Goal: Book appointment/travel/reservation

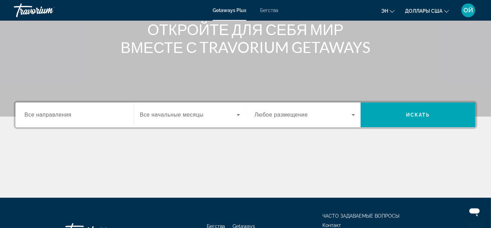
scroll to position [91, 0]
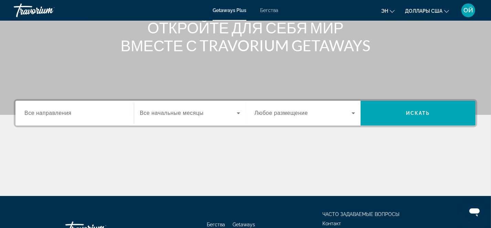
click at [95, 114] on input "Destination Все направления" at bounding box center [74, 113] width 100 height 8
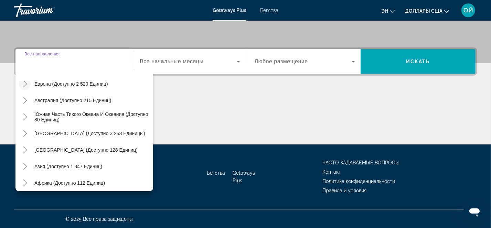
click at [24, 83] on icon "Toggle Europe (доступно 2 520 единиц)" at bounding box center [25, 83] width 7 height 7
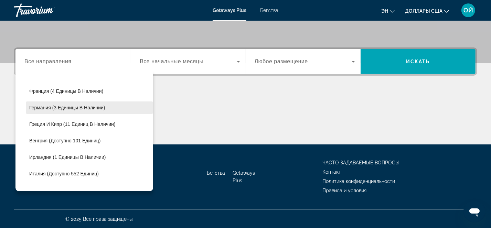
scroll to position [229, 0]
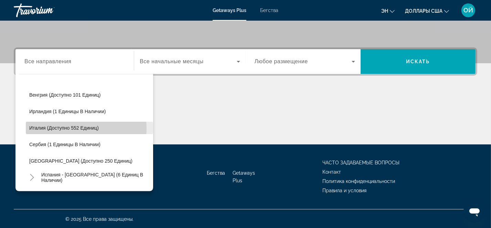
click at [69, 128] on span "Италия (доступно 552 единиц)" at bounding box center [63, 128] width 69 height 6
type input "**********"
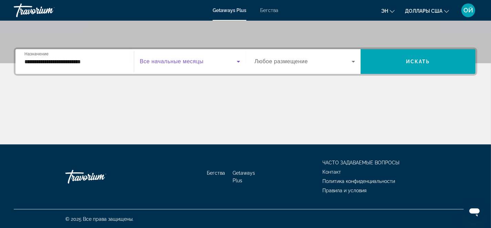
click at [239, 63] on icon "Виджет поиска" at bounding box center [238, 61] width 8 height 8
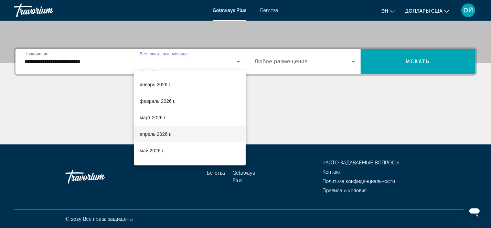
scroll to position [91, 0]
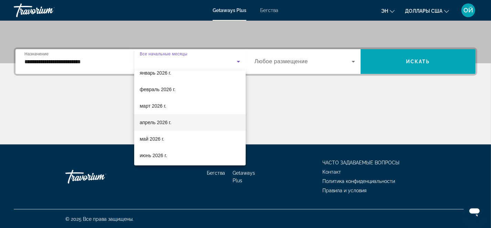
click at [175, 122] on mat-option "апрель 2026 г." at bounding box center [189, 122] width 111 height 17
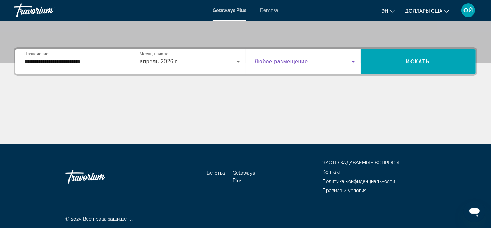
click at [354, 61] on icon "Виджет поиска" at bounding box center [353, 62] width 3 height 2
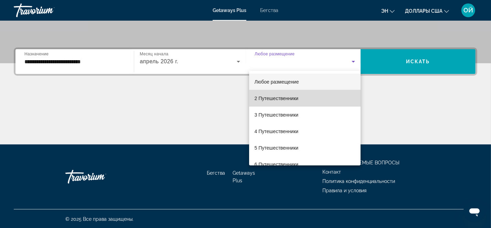
click at [331, 99] on mat-option "2 Путешественники" at bounding box center [305, 98] width 112 height 17
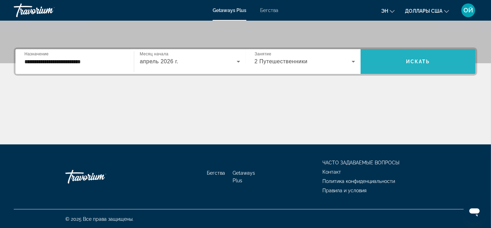
click at [414, 61] on span "Искать" at bounding box center [418, 62] width 24 height 6
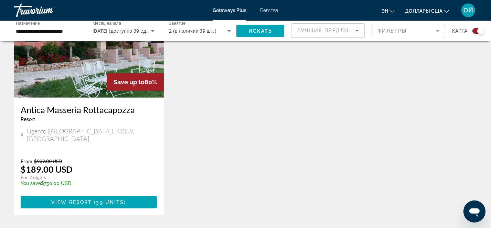
scroll to position [304, 0]
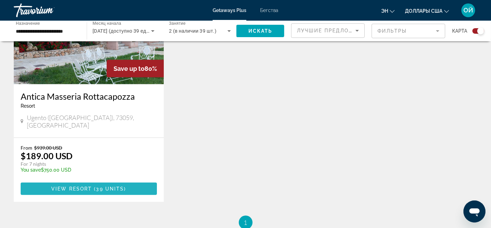
click at [71, 186] on span "View Resort" at bounding box center [71, 189] width 41 height 6
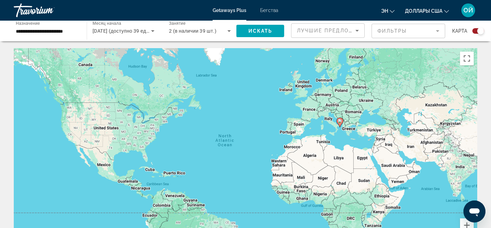
click at [340, 124] on icon "Основное содержание" at bounding box center [339, 122] width 6 height 9
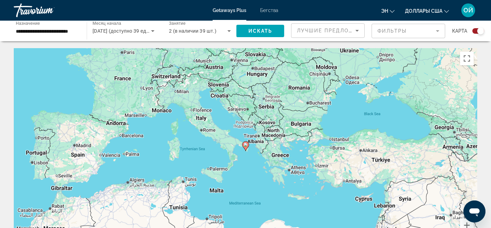
click at [247, 147] on image "Основное содержание" at bounding box center [246, 145] width 4 height 4
type input "**********"
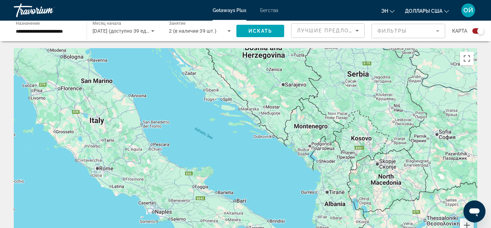
drag, startPoint x: 183, startPoint y: 147, endPoint x: 213, endPoint y: 247, distance: 105.2
click at [213, 228] on html "**********" at bounding box center [245, 114] width 491 height 228
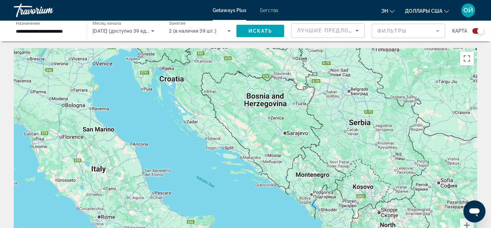
drag, startPoint x: 120, startPoint y: 111, endPoint x: 68, endPoint y: 137, distance: 57.5
click at [114, 155] on div "Чтобы активировать перетаскивание с помощью клавиатуры, нажмите Alt + Enter. Пе…" at bounding box center [245, 151] width 463 height 206
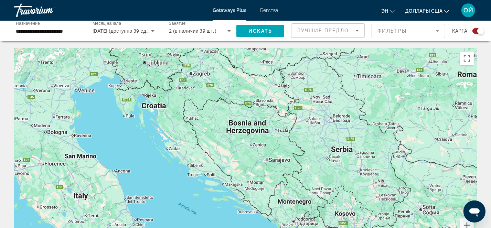
drag, startPoint x: 58, startPoint y: 111, endPoint x: 63, endPoint y: 137, distance: 26.4
click at [63, 143] on div "Чтобы активировать перетаскивание с помощью клавиатуры, нажмите Alt + Enter. Пе…" at bounding box center [245, 151] width 463 height 206
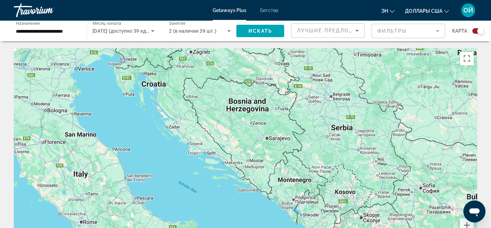
click at [82, 71] on div "Чтобы активировать перетаскивание с помощью клавиатуры, нажмите Alt + Enter. Пе…" at bounding box center [245, 151] width 463 height 206
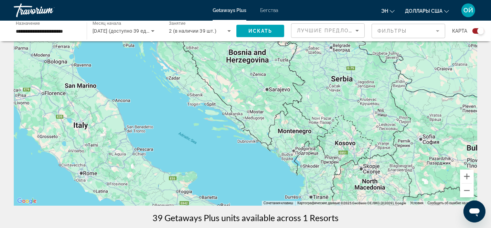
scroll to position [46, 0]
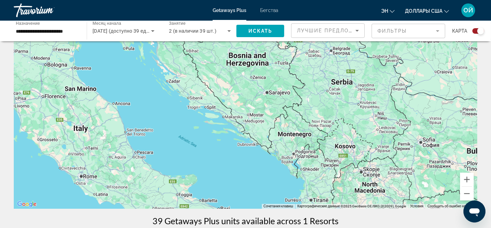
click at [229, 30] on icon "Виджет поиска" at bounding box center [228, 31] width 3 height 2
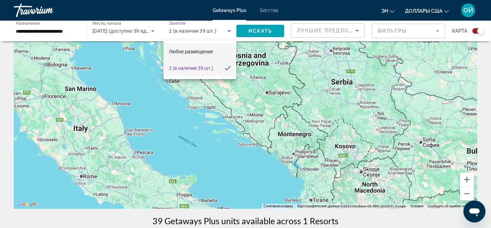
click at [202, 51] on span "Любое размещение" at bounding box center [191, 52] width 44 height 6
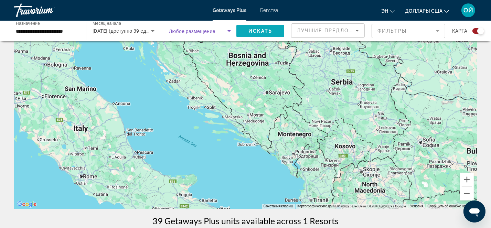
click at [258, 33] on span "Искать" at bounding box center [260, 31] width 24 height 6
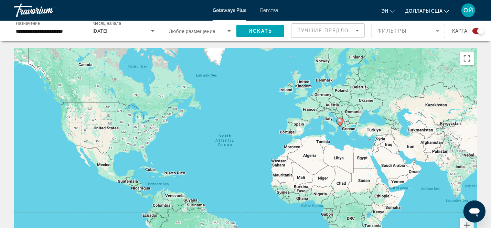
click at [270, 10] on span "Бегства" at bounding box center [269, 11] width 18 height 6
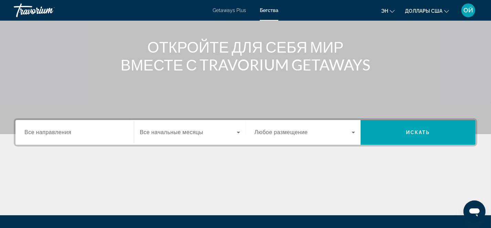
scroll to position [91, 0]
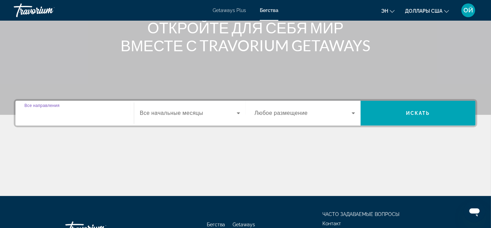
click at [73, 110] on input "Destination Все направления" at bounding box center [74, 113] width 100 height 8
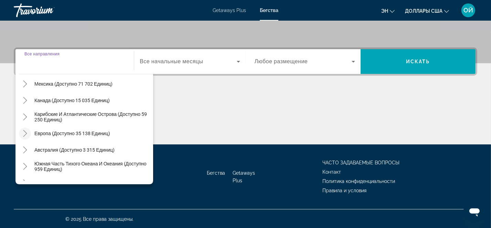
scroll to position [46, 0]
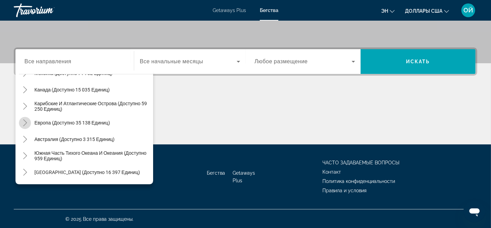
click at [26, 122] on icon "Toggle Europe (доступно 35 138 единиц)" at bounding box center [25, 122] width 7 height 7
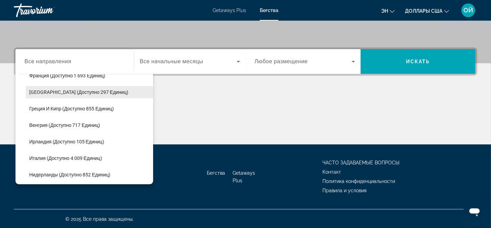
scroll to position [223, 0]
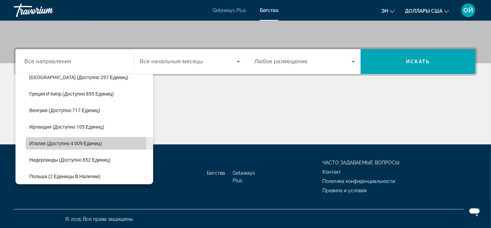
click at [33, 143] on span "Италия (доступно 4 009 единиц)" at bounding box center [65, 144] width 73 height 6
type input "**********"
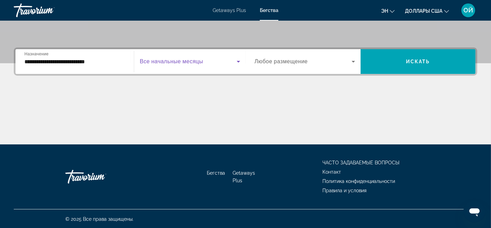
click at [239, 61] on icon "Виджет поиска" at bounding box center [238, 61] width 8 height 8
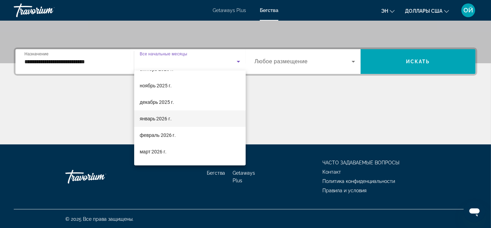
scroll to position [91, 0]
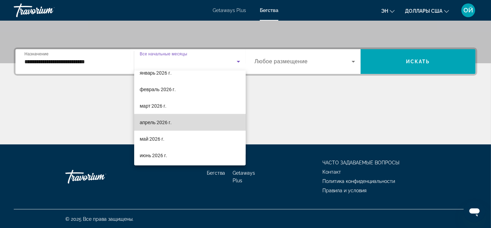
click at [191, 125] on mat-option "апрель 2026 г." at bounding box center [189, 122] width 111 height 17
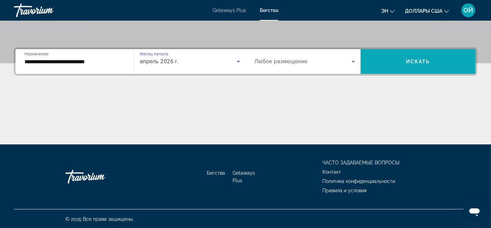
click at [428, 59] on span "Искать" at bounding box center [418, 62] width 24 height 6
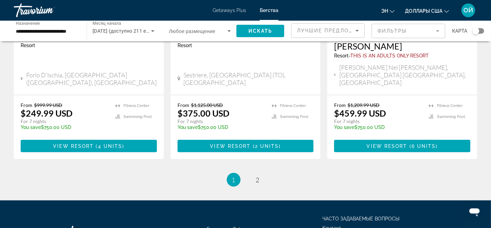
scroll to position [884, 0]
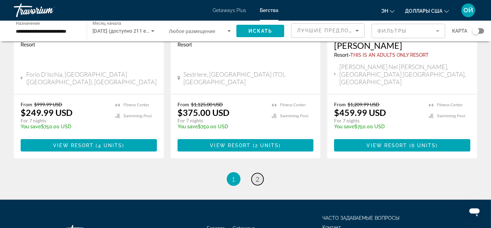
click at [258, 175] on span "2" at bounding box center [257, 179] width 3 height 8
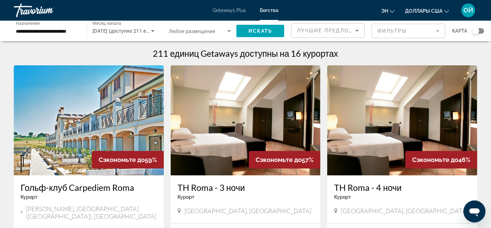
click at [437, 30] on mat-form-field "Фильтры" at bounding box center [408, 31] width 74 height 14
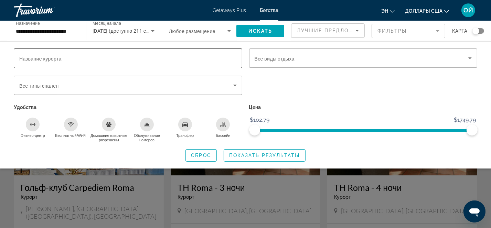
click at [57, 58] on span "Название курорта" at bounding box center [40, 59] width 42 height 6
click at [57, 58] on input "Название курорта" at bounding box center [127, 58] width 217 height 8
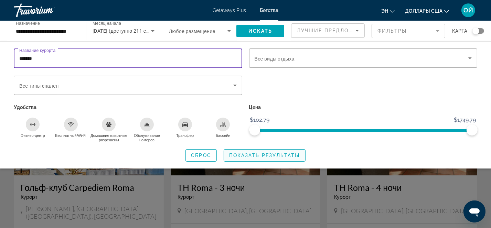
type input "*******"
click at [268, 157] on span "Показать результаты" at bounding box center [264, 156] width 71 height 6
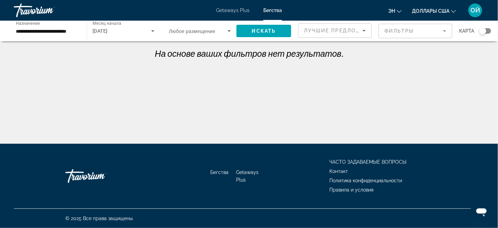
click at [365, 31] on icon "Сортировать по" at bounding box center [364, 30] width 8 height 8
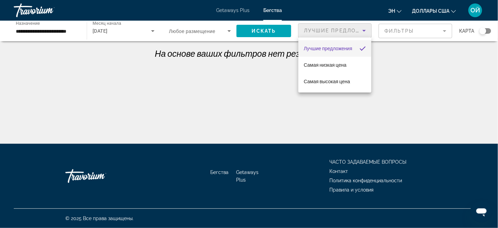
click at [397, 59] on div at bounding box center [249, 114] width 498 height 228
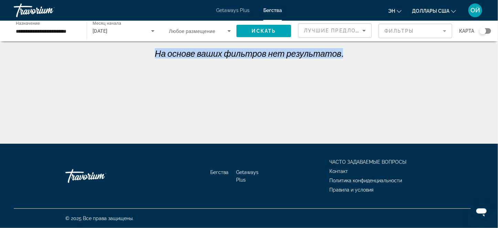
drag, startPoint x: 482, startPoint y: 30, endPoint x: 499, endPoint y: 32, distance: 16.7
click at [497, 32] on html "**********" at bounding box center [249, 114] width 498 height 228
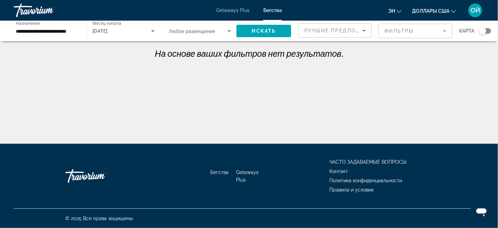
click at [489, 31] on div "Виджет поиска" at bounding box center [485, 31] width 12 height 6
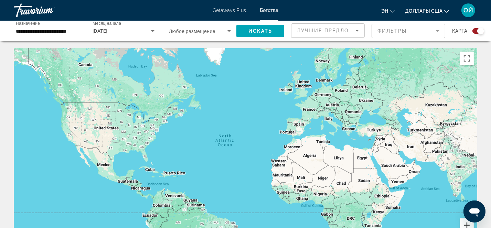
click at [465, 225] on button "Увеличить масштаб" at bounding box center [467, 225] width 14 height 14
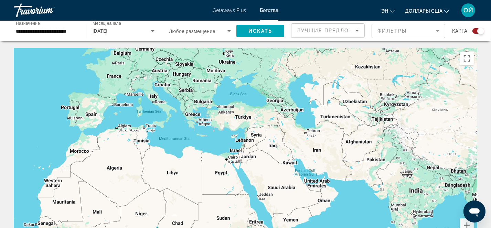
drag, startPoint x: 431, startPoint y: 150, endPoint x: 171, endPoint y: 158, distance: 259.5
click at [171, 158] on div "Основное содержание" at bounding box center [245, 151] width 463 height 206
click at [468, 224] on button "Увеличить масштаб" at bounding box center [467, 225] width 14 height 14
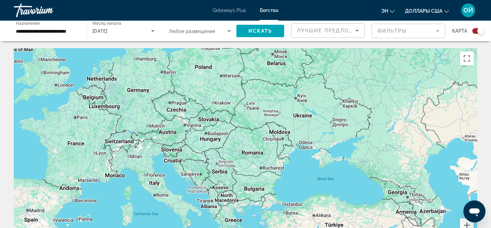
drag, startPoint x: 102, startPoint y: 104, endPoint x: 196, endPoint y: 247, distance: 171.3
click at [196, 228] on html "**********" at bounding box center [245, 114] width 491 height 228
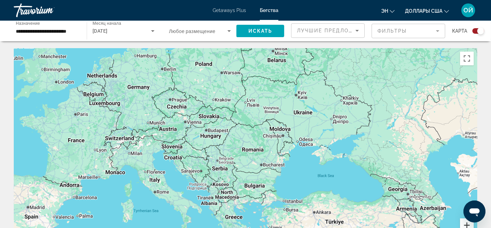
click at [466, 222] on button "Увеличить масштаб" at bounding box center [467, 225] width 14 height 14
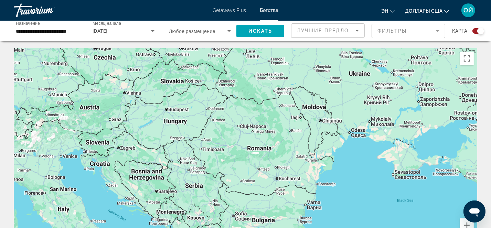
click at [62, 161] on div "Основное содержание" at bounding box center [245, 151] width 463 height 206
click at [68, 159] on div "Основное содержание" at bounding box center [245, 151] width 463 height 206
click at [257, 26] on span "Виджет поиска" at bounding box center [260, 31] width 48 height 17
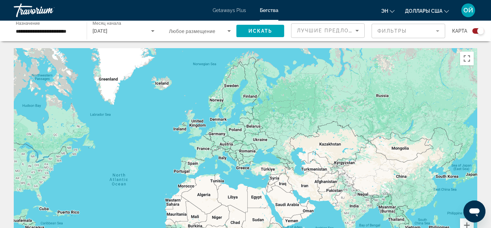
click at [437, 31] on mat-form-field "Фильтры" at bounding box center [408, 31] width 74 height 14
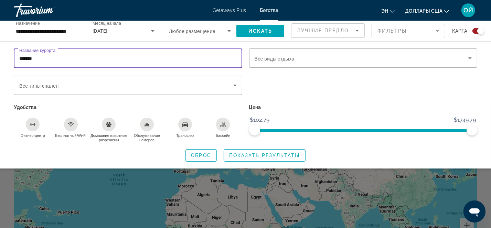
drag, startPoint x: 29, startPoint y: 59, endPoint x: -2, endPoint y: 64, distance: 31.8
click at [0, 64] on html "**********" at bounding box center [245, 114] width 491 height 228
click at [474, 31] on div "Виджет поиска" at bounding box center [478, 31] width 12 height 6
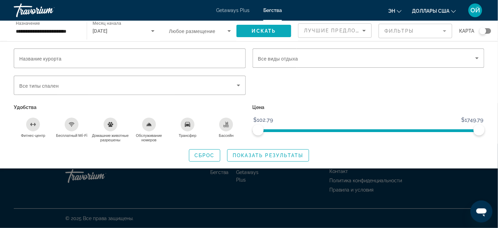
click at [272, 31] on span "Искать" at bounding box center [264, 31] width 24 height 6
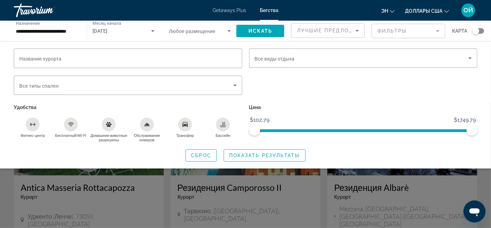
click at [440, 100] on div "Виджет поиска" at bounding box center [363, 89] width 235 height 27
click at [437, 32] on mat-form-field "Фильтры" at bounding box center [408, 31] width 74 height 14
